Goal: Transaction & Acquisition: Book appointment/travel/reservation

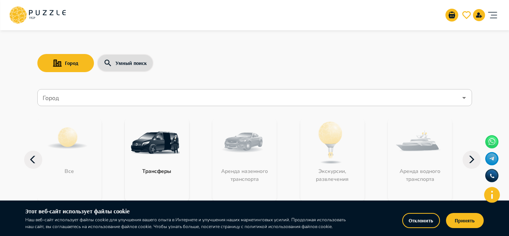
click at [357, 143] on div "Экскурсии, развлечения" at bounding box center [332, 159] width 64 height 83
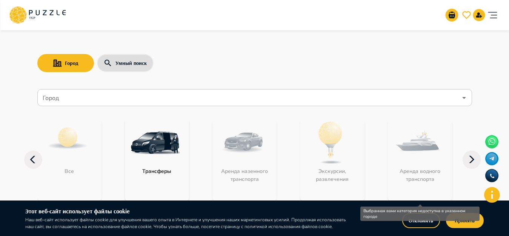
scroll to position [75, 0]
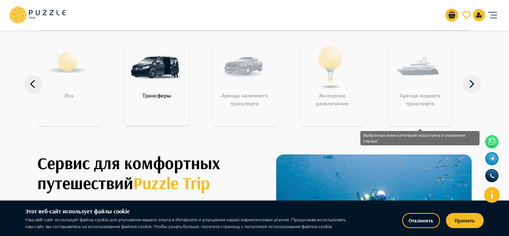
click at [473, 82] on icon at bounding box center [472, 84] width 18 height 18
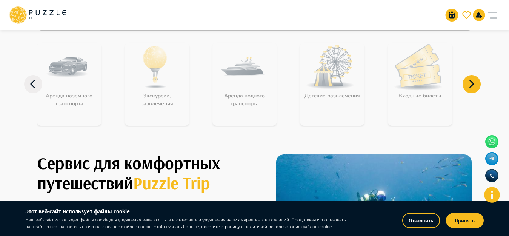
click at [473, 82] on icon at bounding box center [472, 84] width 18 height 18
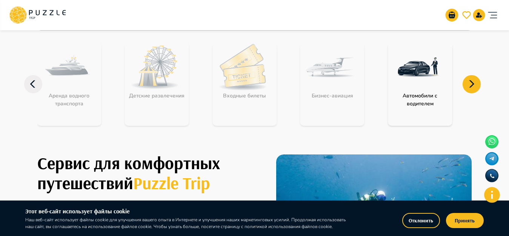
click at [479, 84] on icon at bounding box center [472, 84] width 18 height 18
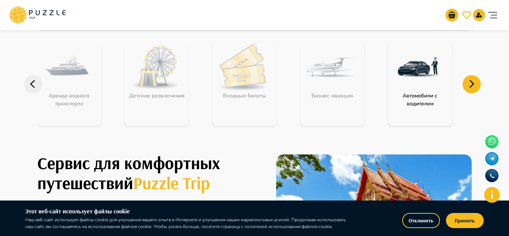
click at [479, 84] on icon at bounding box center [472, 84] width 18 height 18
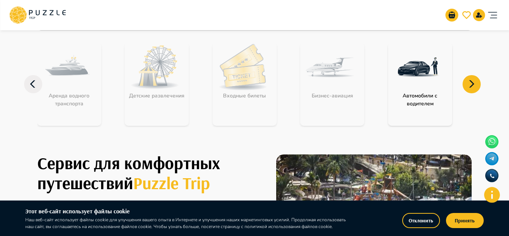
click at [34, 82] on icon at bounding box center [33, 84] width 18 height 18
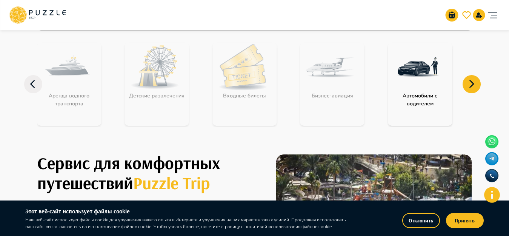
click at [34, 82] on icon at bounding box center [33, 84] width 18 height 18
click at [33, 84] on icon at bounding box center [33, 84] width 18 height 18
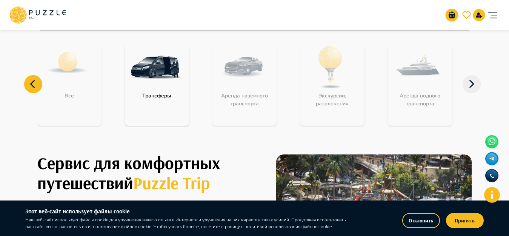
click at [33, 84] on icon at bounding box center [33, 84] width 18 height 18
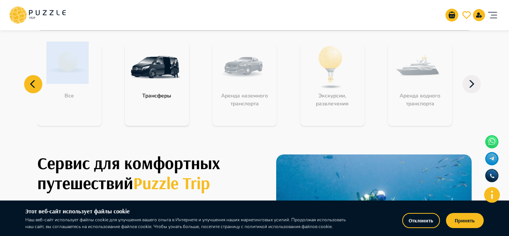
click at [147, 75] on img at bounding box center [155, 67] width 49 height 49
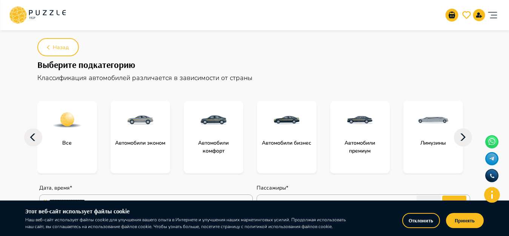
scroll to position [38, 0]
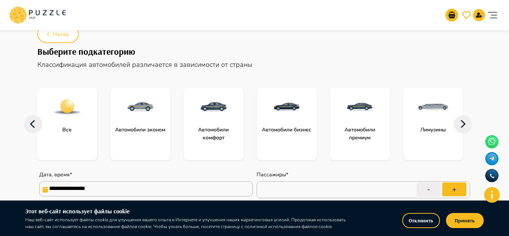
click at [131, 125] on div at bounding box center [141, 107] width 60 height 38
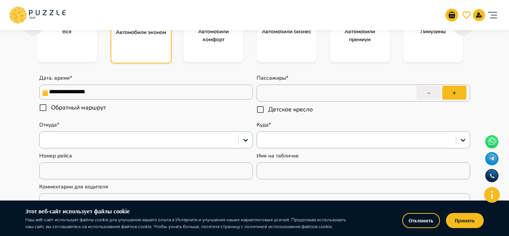
scroll to position [151, 0]
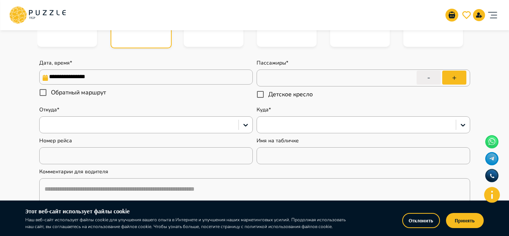
type textarea "*"
click at [204, 80] on input "**********" at bounding box center [146, 76] width 214 height 15
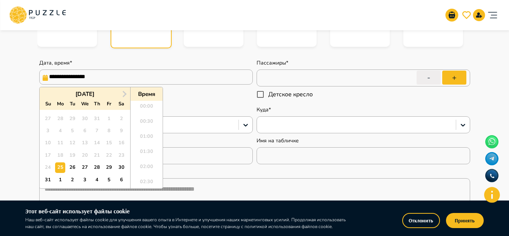
scroll to position [492, 0]
click at [124, 95] on span "Next Month" at bounding box center [124, 93] width 0 height 9
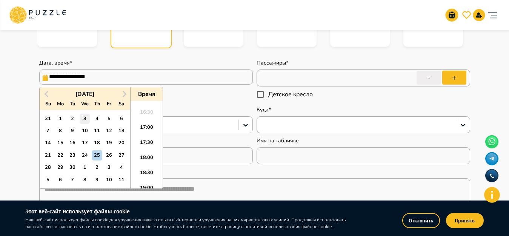
click at [85, 120] on div "3" at bounding box center [85, 119] width 10 height 10
type input "**********"
type textarea "*"
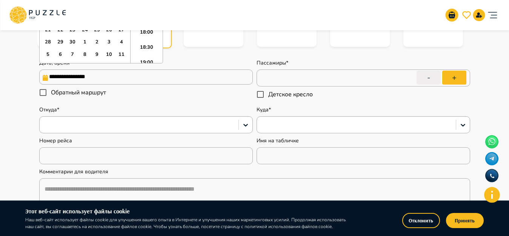
scroll to position [0, 0]
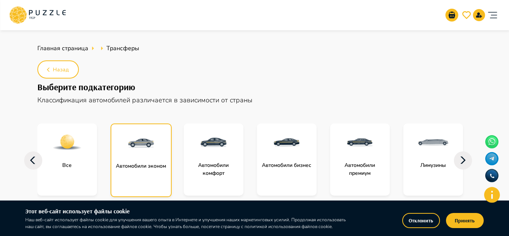
scroll to position [75, 0]
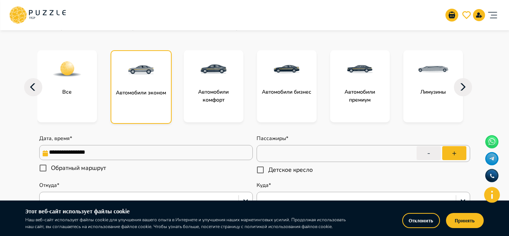
click at [118, 157] on input "**********" at bounding box center [146, 152] width 214 height 15
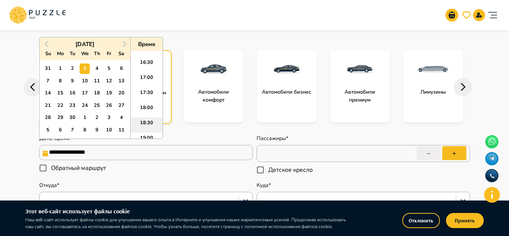
scroll to position [568, 0]
click at [138, 106] on li "20:30" at bounding box center [147, 109] width 32 height 15
type input "**********"
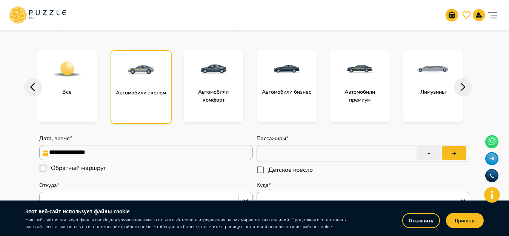
type textarea "*"
click at [455, 152] on button "+" at bounding box center [454, 153] width 24 height 14
type input "*"
type textarea "*"
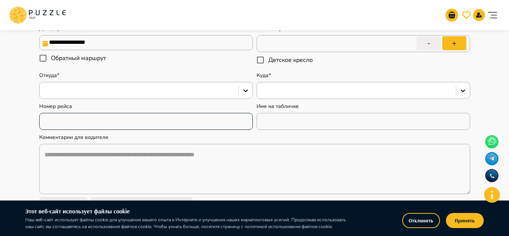
scroll to position [189, 0]
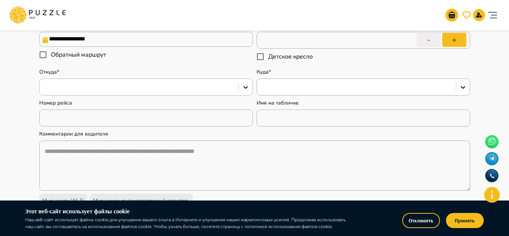
click at [101, 95] on div at bounding box center [146, 87] width 214 height 17
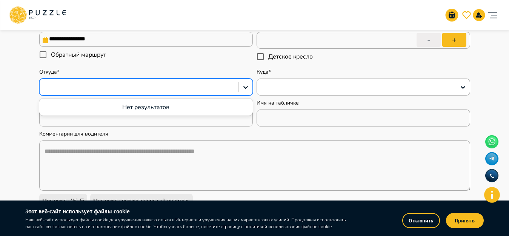
click at [102, 89] on div at bounding box center [138, 87] width 191 height 10
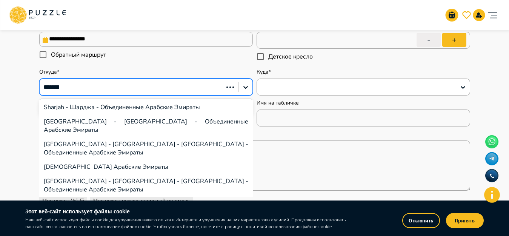
type input "*******"
click at [114, 119] on div "[GEOGRAPHIC_DATA] - [GEOGRAPHIC_DATA] - Объединенные Арабские Эмираты" at bounding box center [146, 125] width 214 height 23
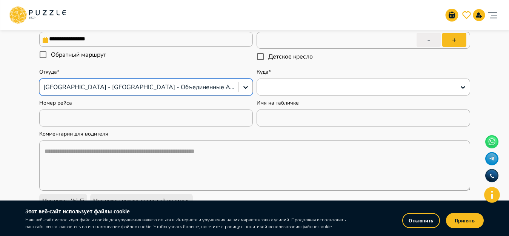
click at [286, 86] on div at bounding box center [356, 87] width 191 height 10
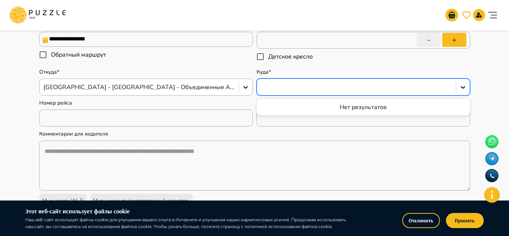
type textarea "*"
type input "*"
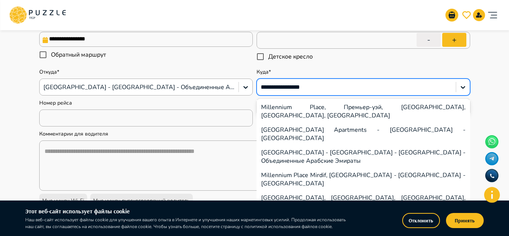
type input "**********"
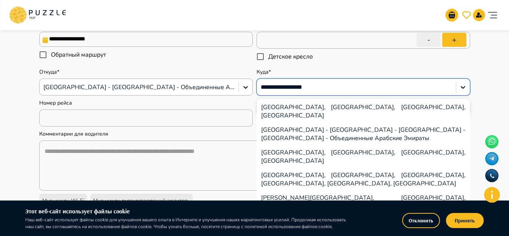
click at [314, 123] on div "[GEOGRAPHIC_DATA] - [GEOGRAPHIC_DATA] - [GEOGRAPHIC_DATA] - [GEOGRAPHIC_DATA] -…" at bounding box center [364, 134] width 214 height 23
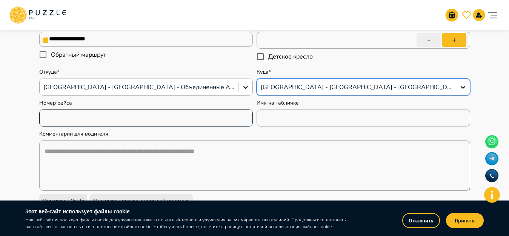
click at [106, 118] on input "text" at bounding box center [146, 118] width 214 height 15
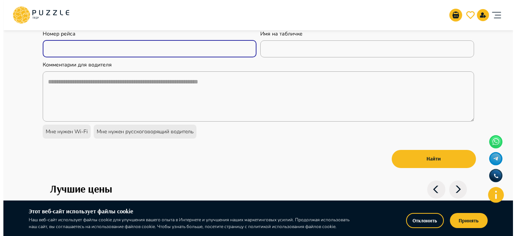
scroll to position [302, 0]
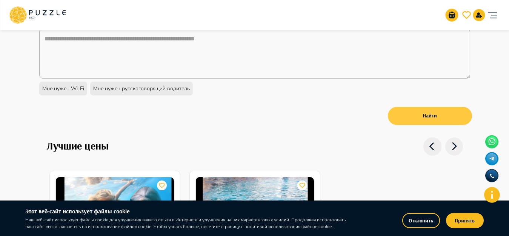
click at [442, 115] on button "Найти" at bounding box center [430, 116] width 84 height 18
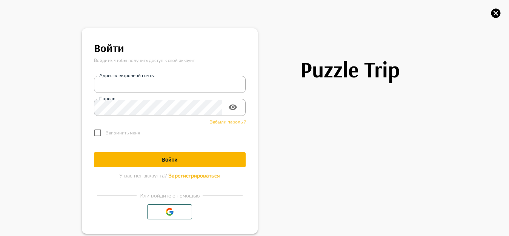
type textarea "*"
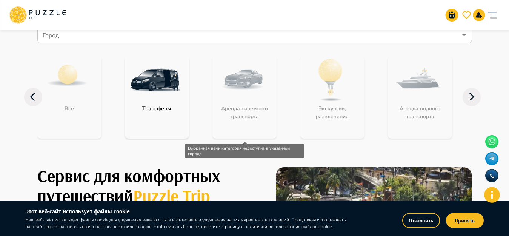
scroll to position [75, 0]
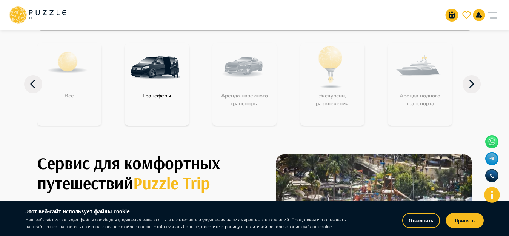
click at [141, 74] on img at bounding box center [155, 67] width 49 height 49
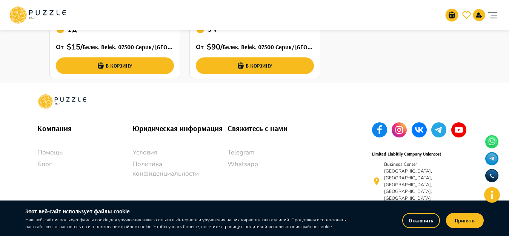
type textarea "*"
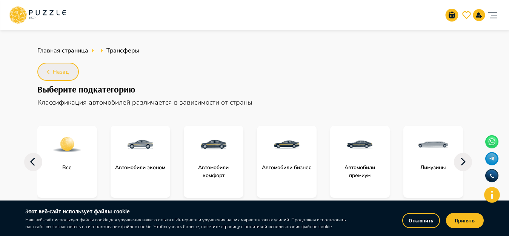
click at [55, 68] on span "Назад" at bounding box center [61, 72] width 16 height 9
